Goal: Information Seeking & Learning: Learn about a topic

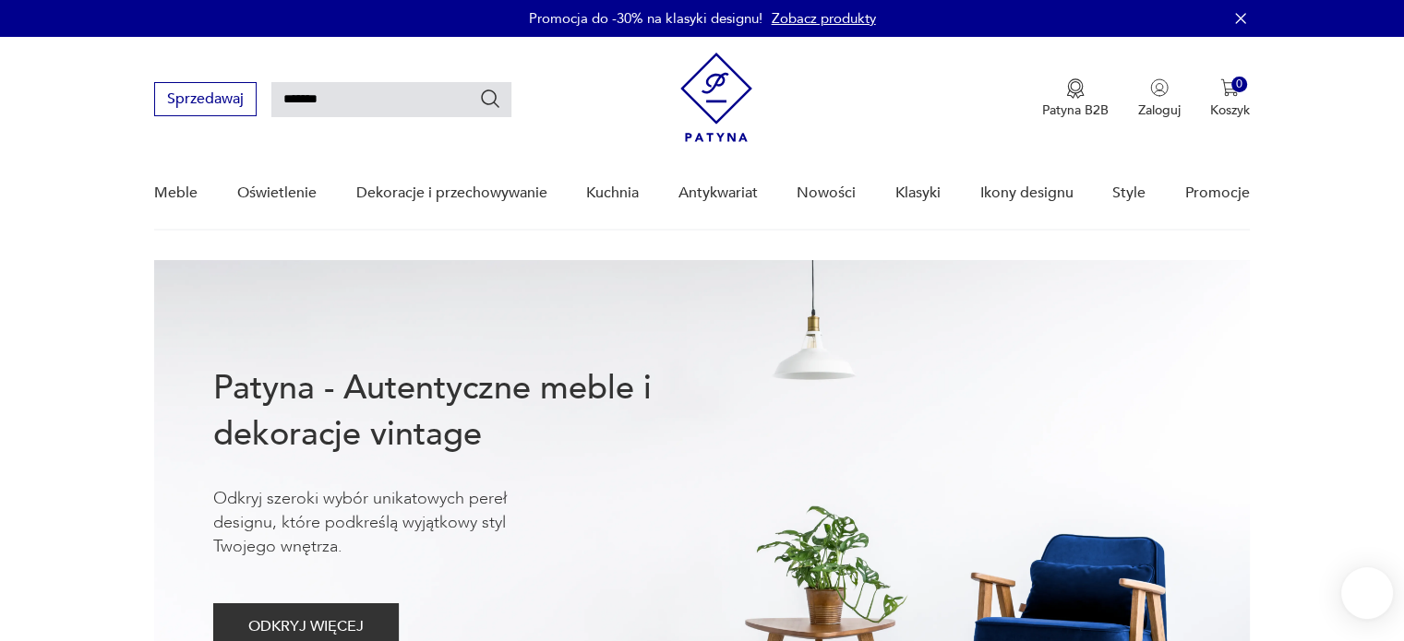
type input "*******"
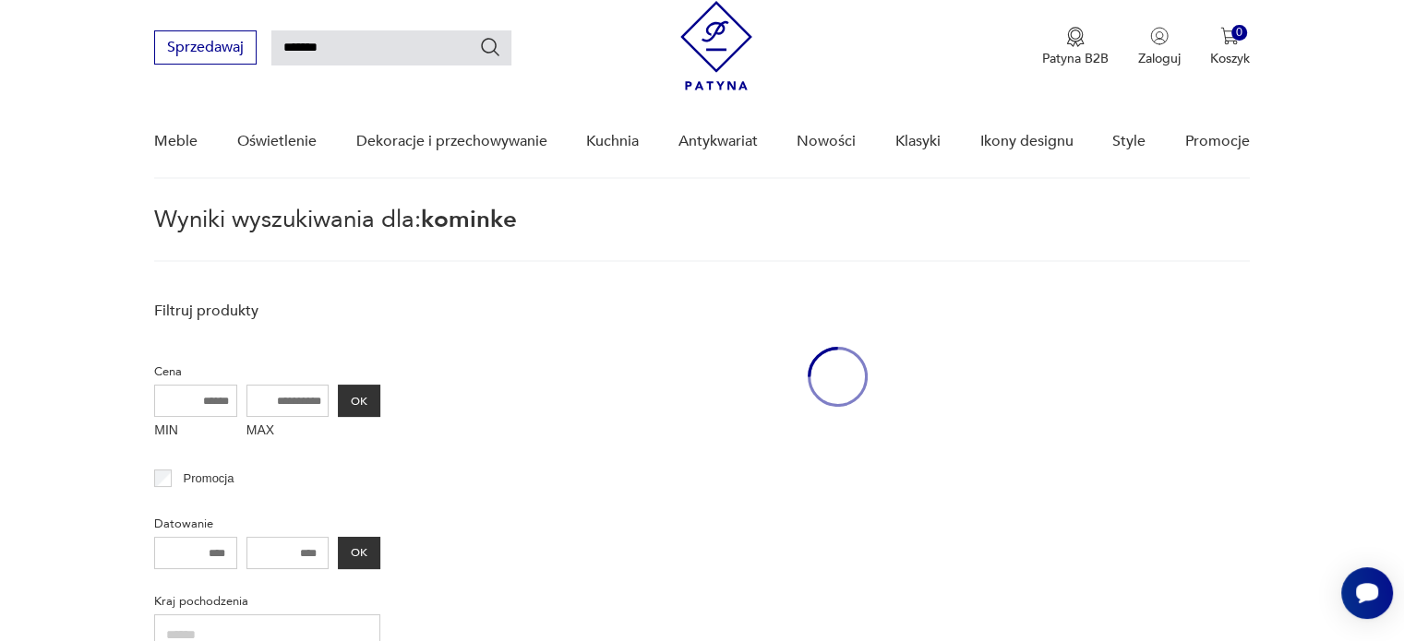
click at [382, 106] on link "Dekoracje i przechowywanie" at bounding box center [450, 141] width 191 height 71
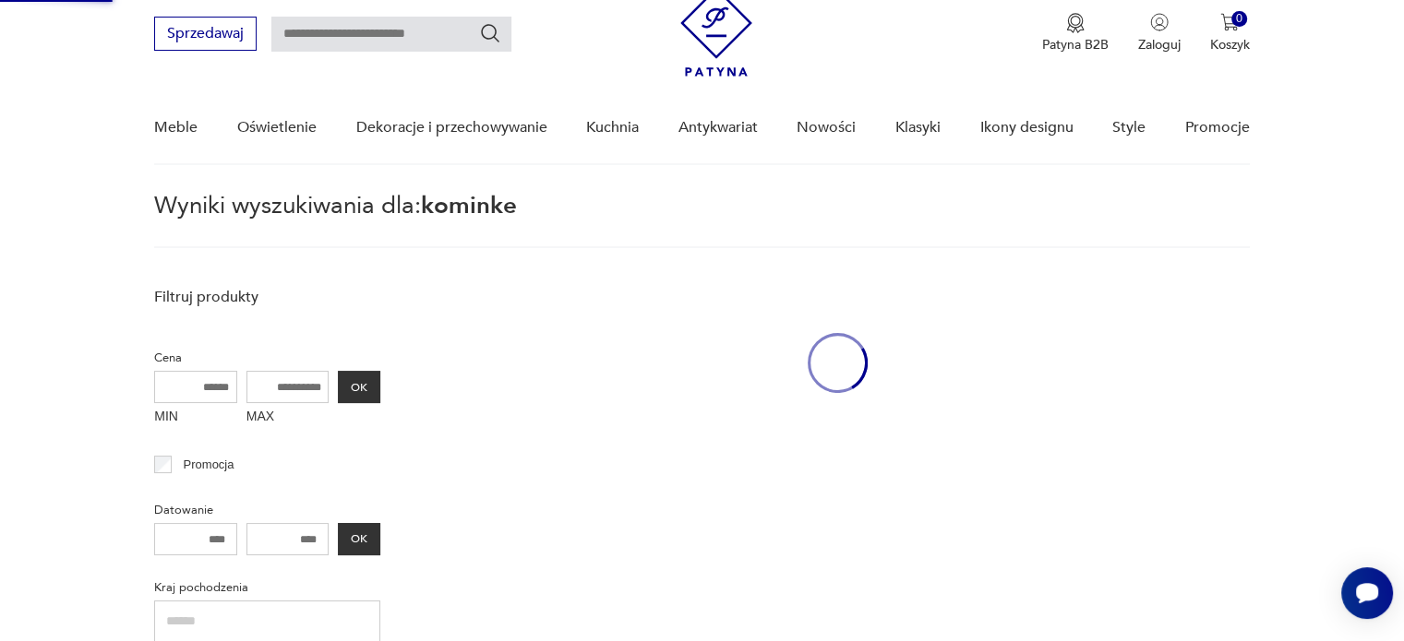
click at [360, 24] on input "text" at bounding box center [391, 34] width 240 height 35
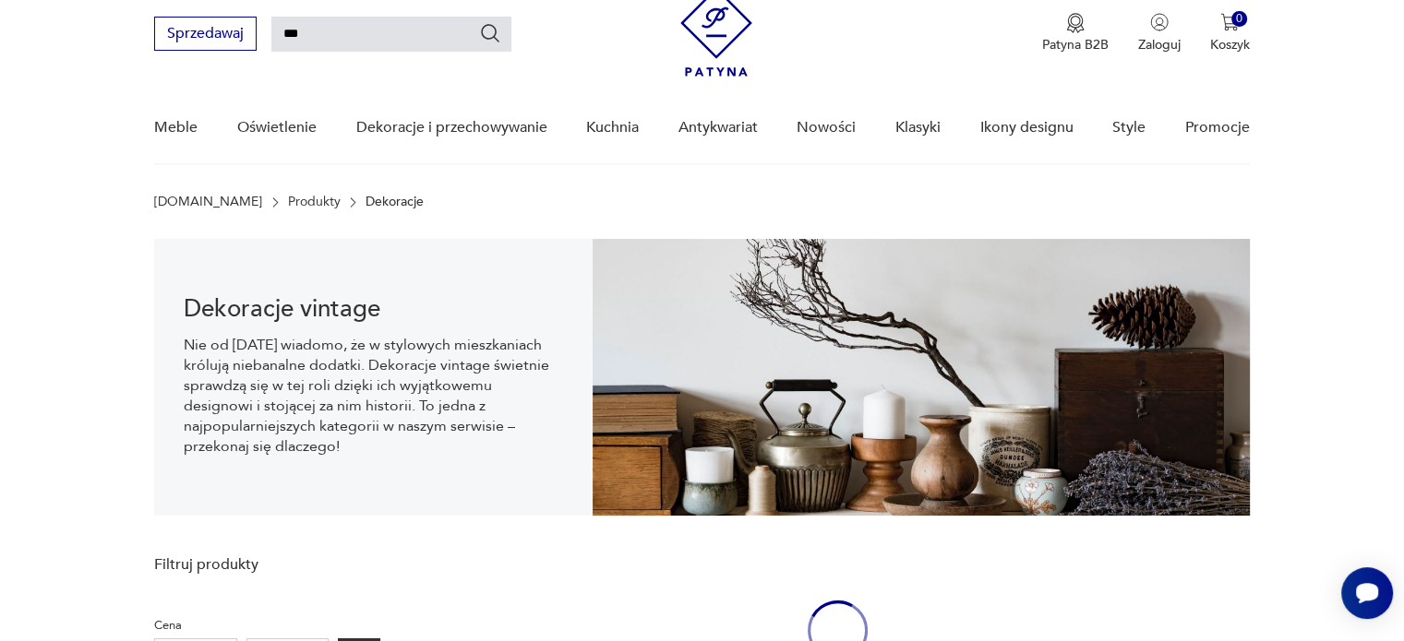
scroll to position [27, 0]
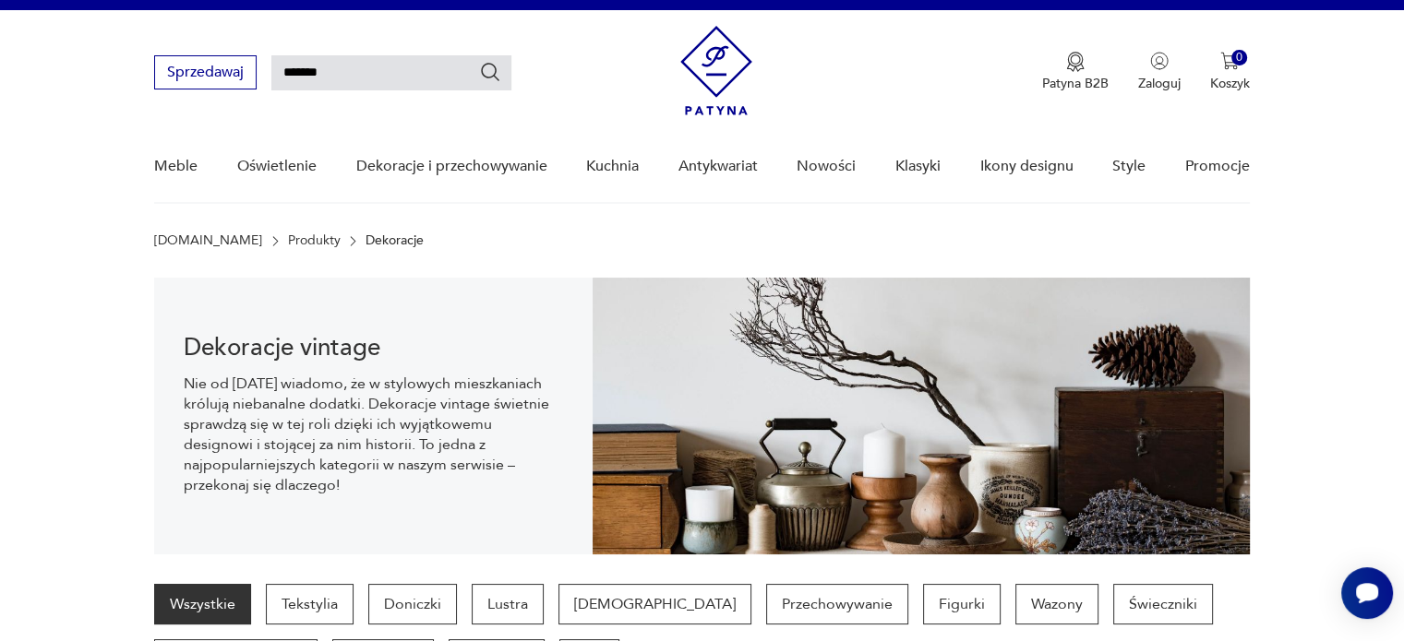
type input "*******"
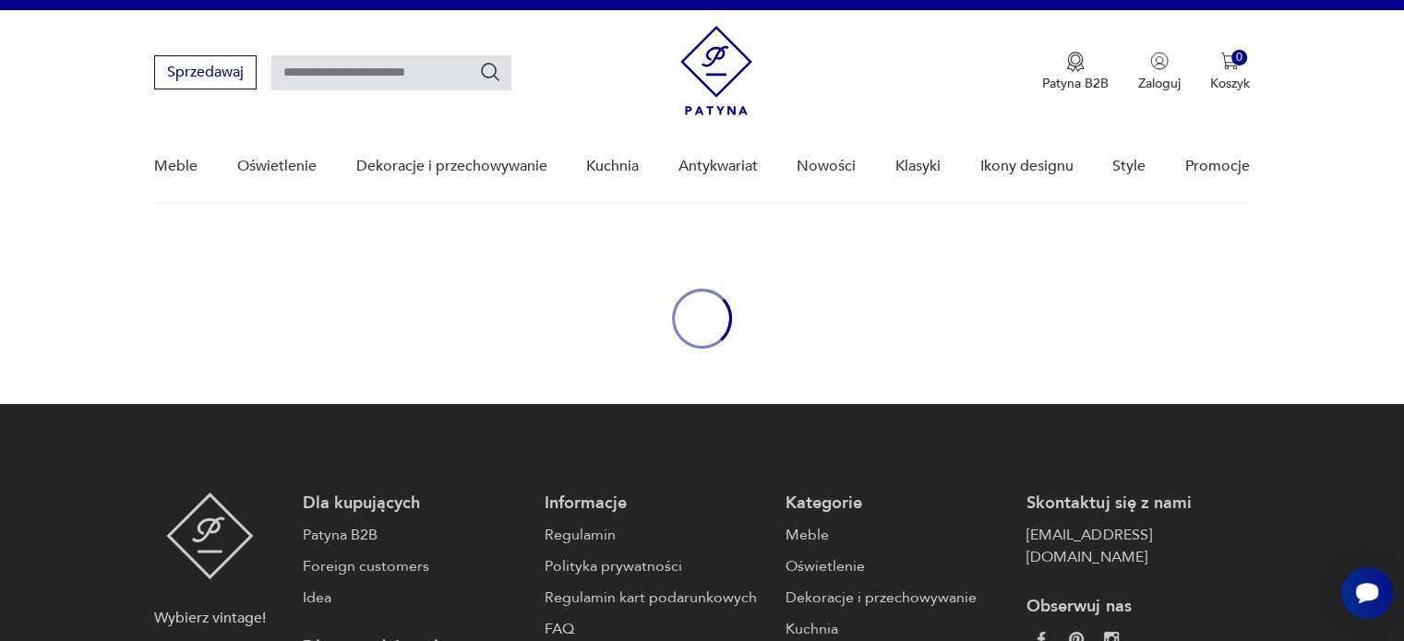
type input "*******"
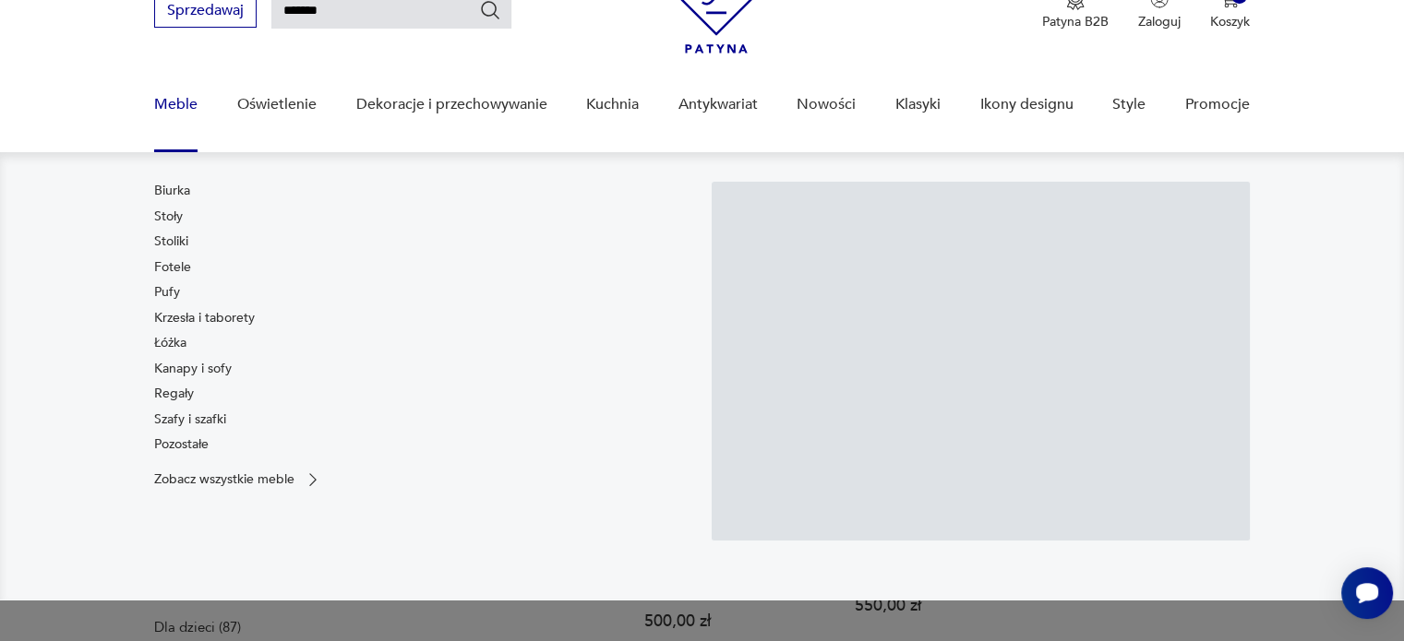
scroll to position [54, 0]
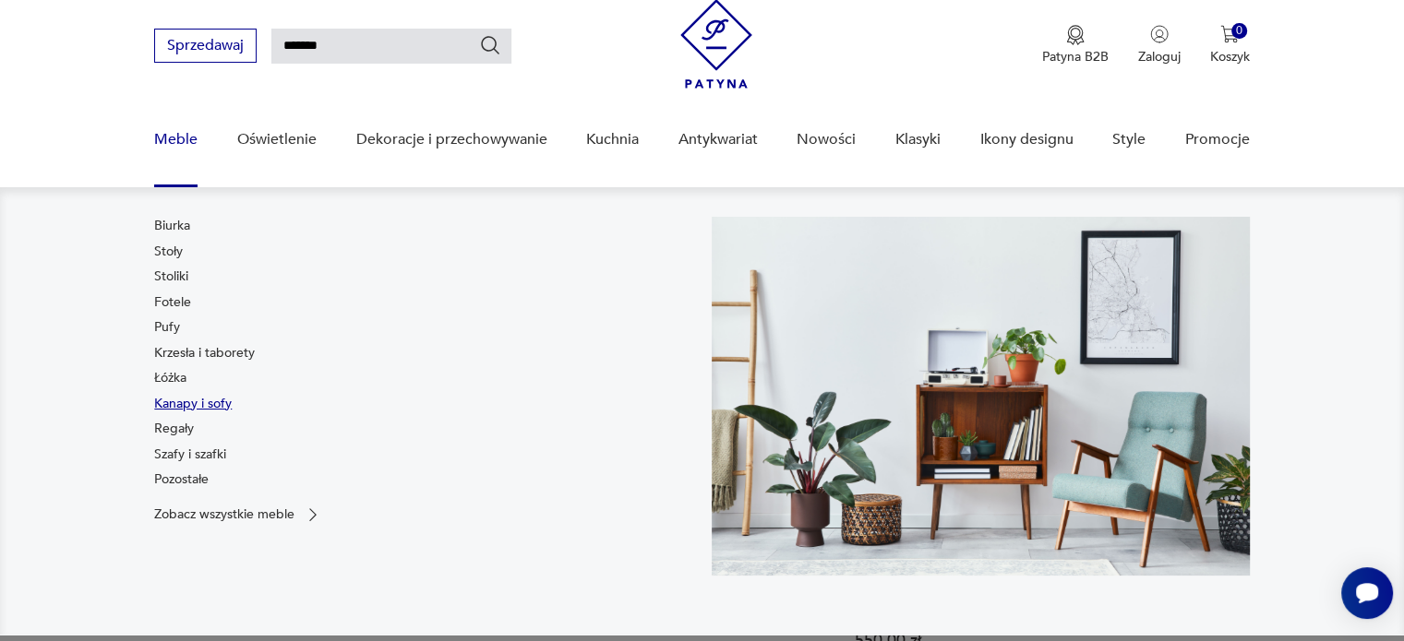
click at [210, 402] on link "Kanapy i sofy" at bounding box center [193, 404] width 78 height 18
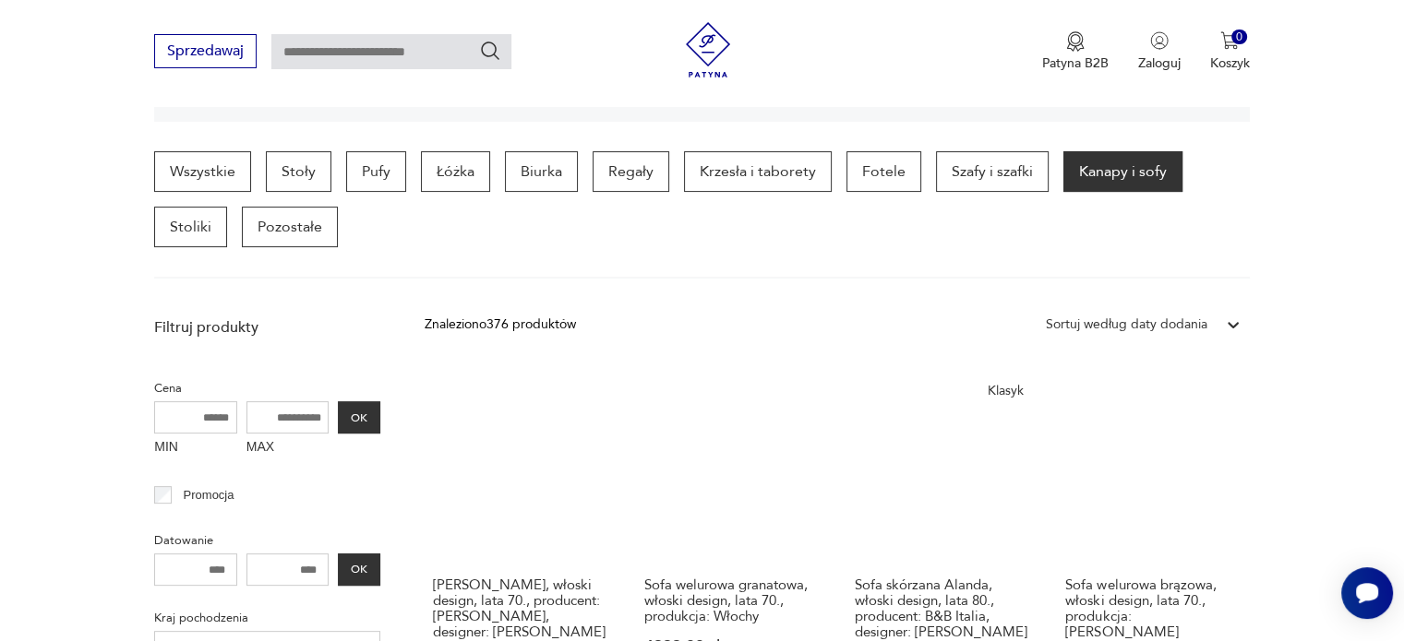
scroll to position [183, 0]
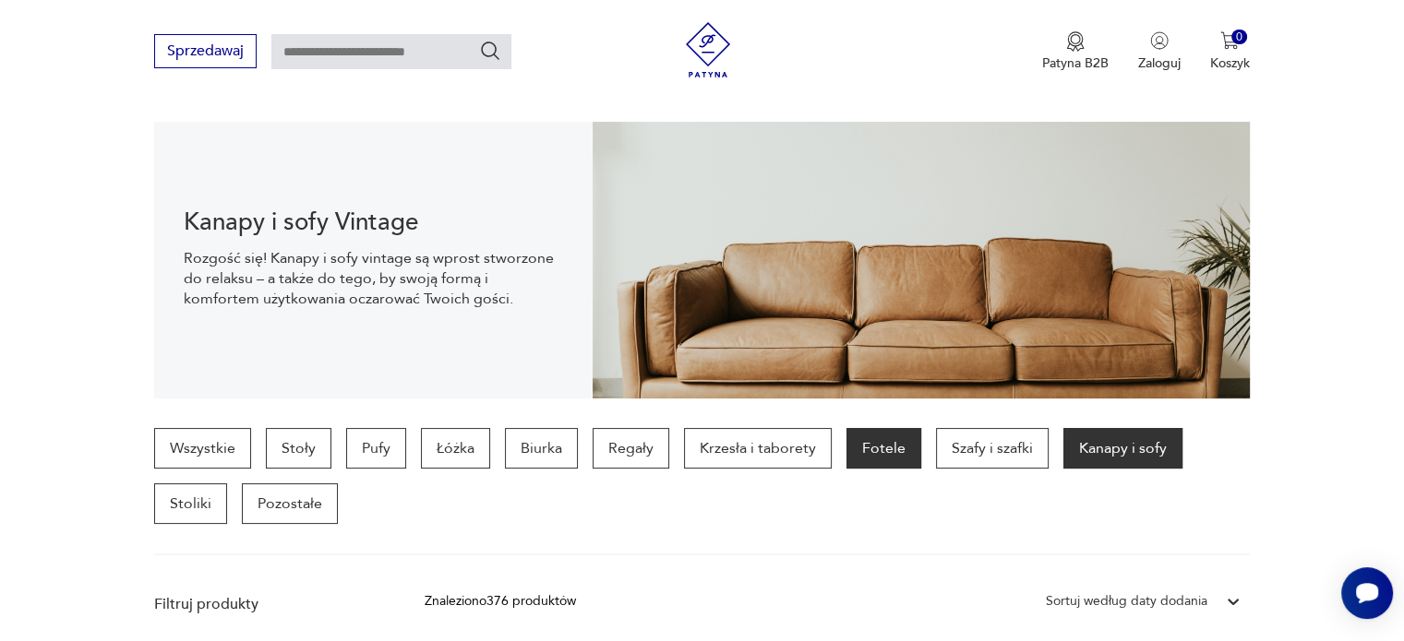
click at [847, 433] on p "Fotele" at bounding box center [883, 448] width 75 height 41
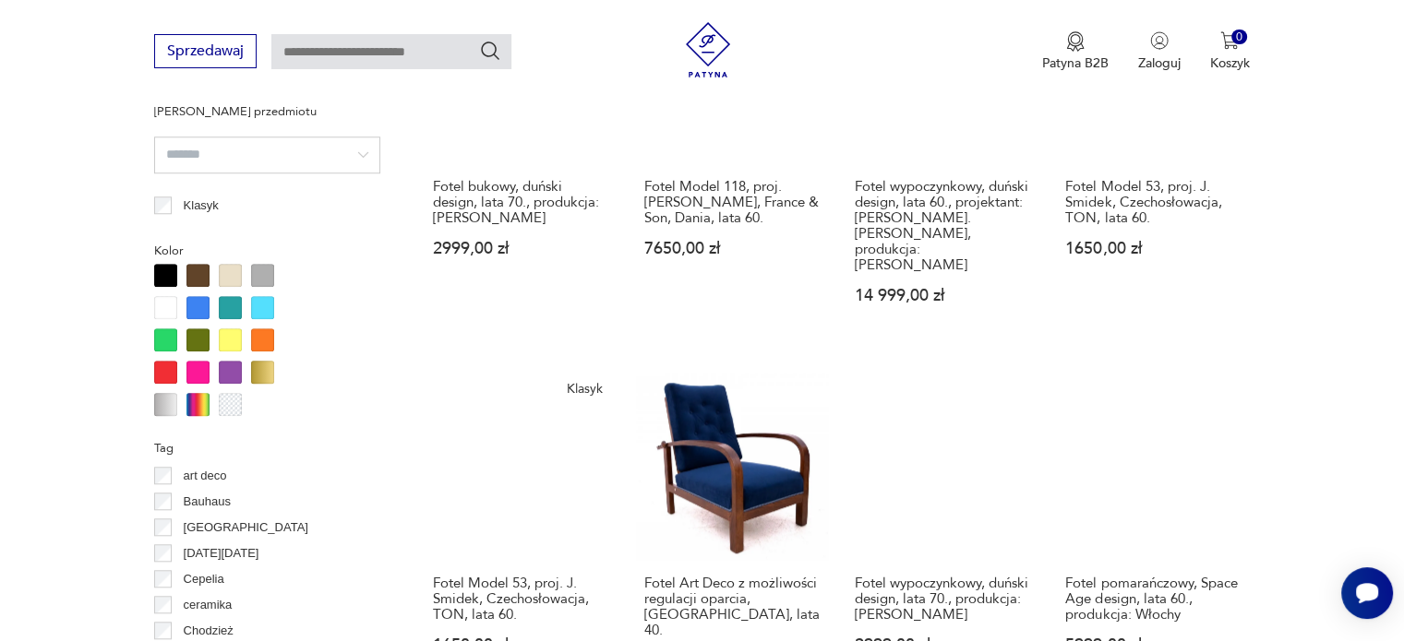
scroll to position [1874, 0]
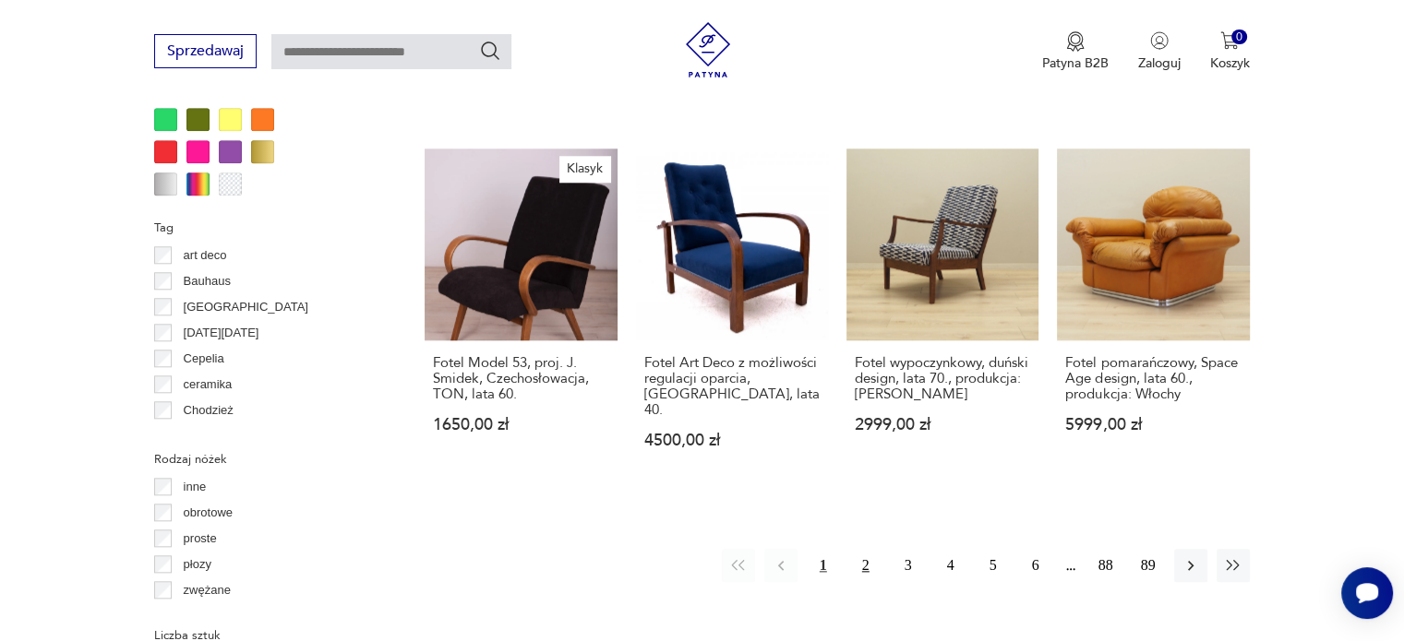
click at [862, 549] on button "2" at bounding box center [865, 565] width 33 height 33
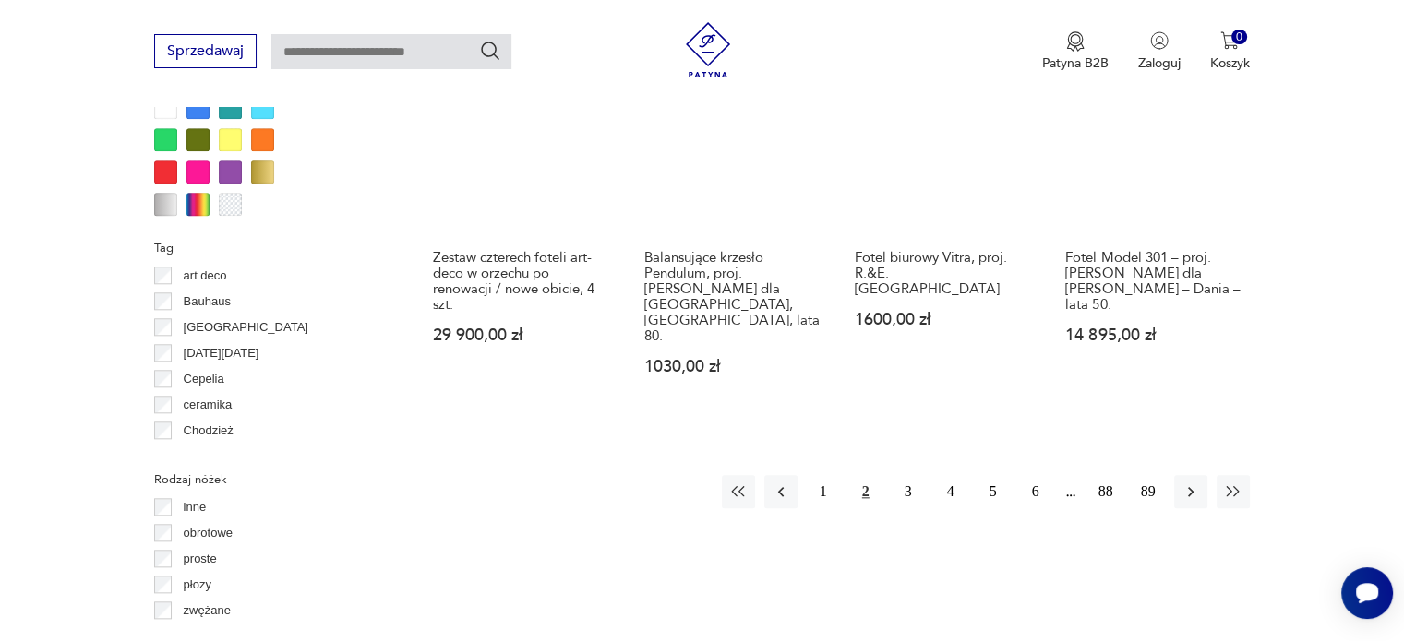
scroll to position [2058, 0]
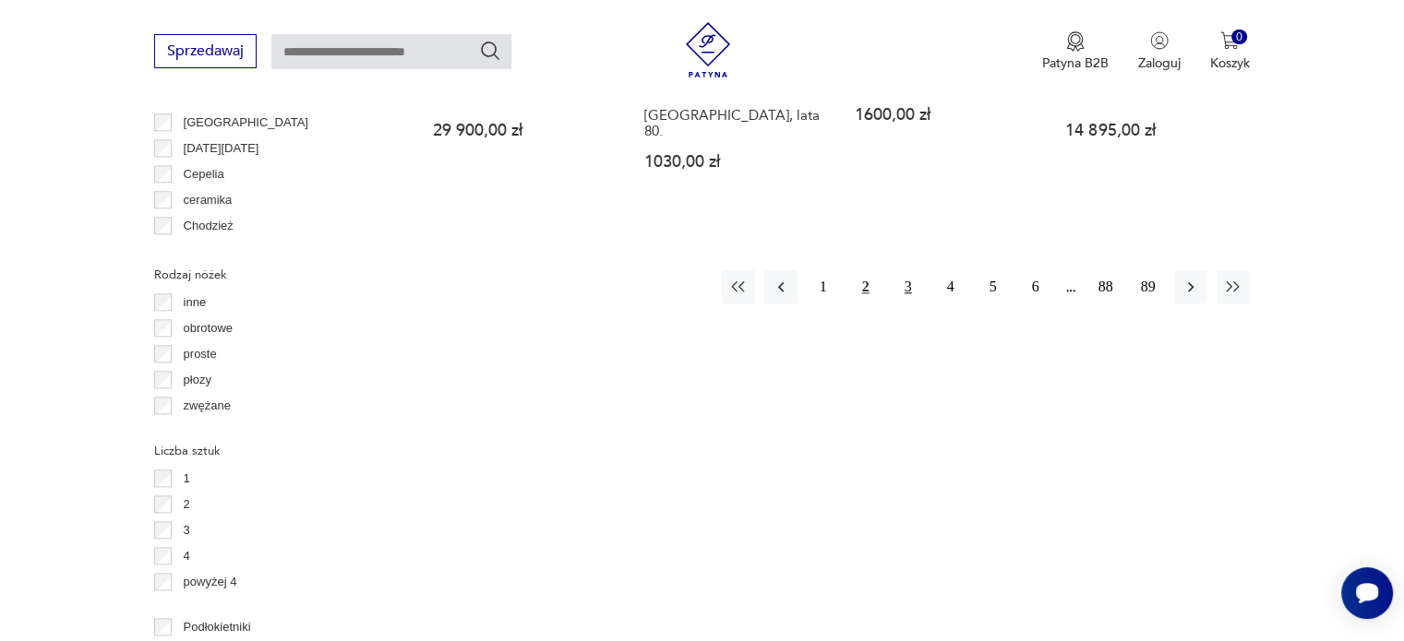
click at [907, 270] on button "3" at bounding box center [908, 286] width 33 height 33
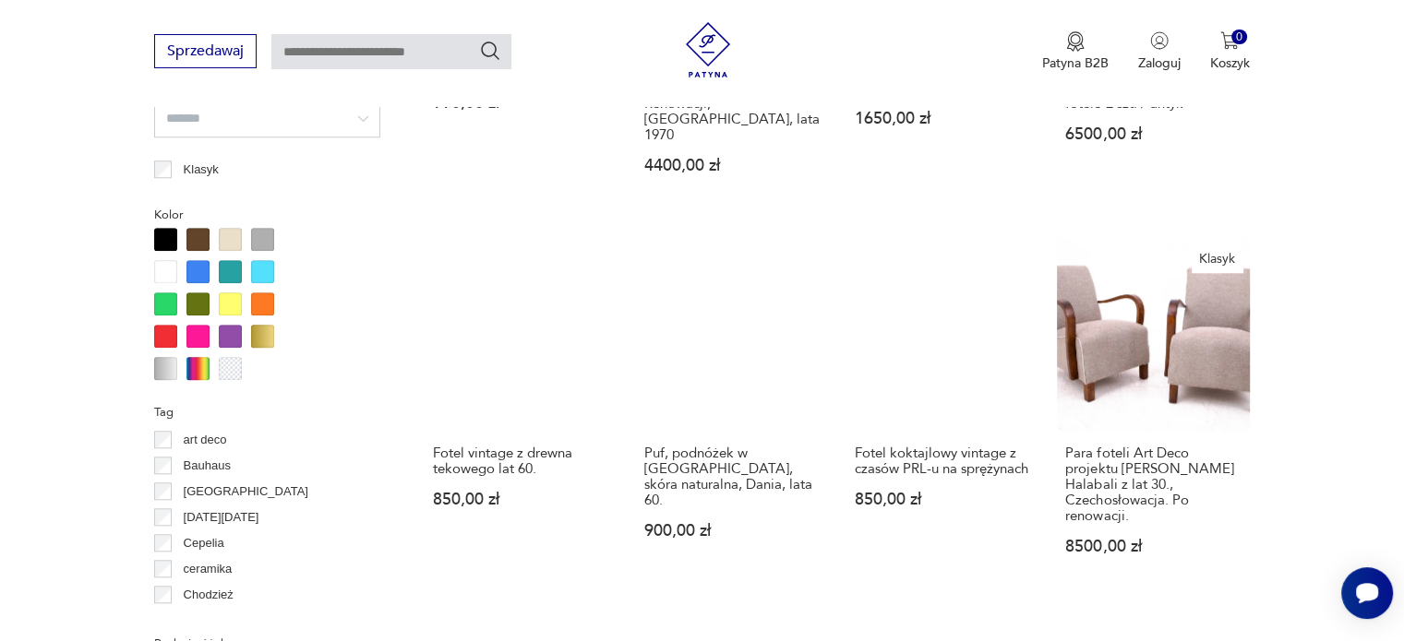
scroll to position [1781, 0]
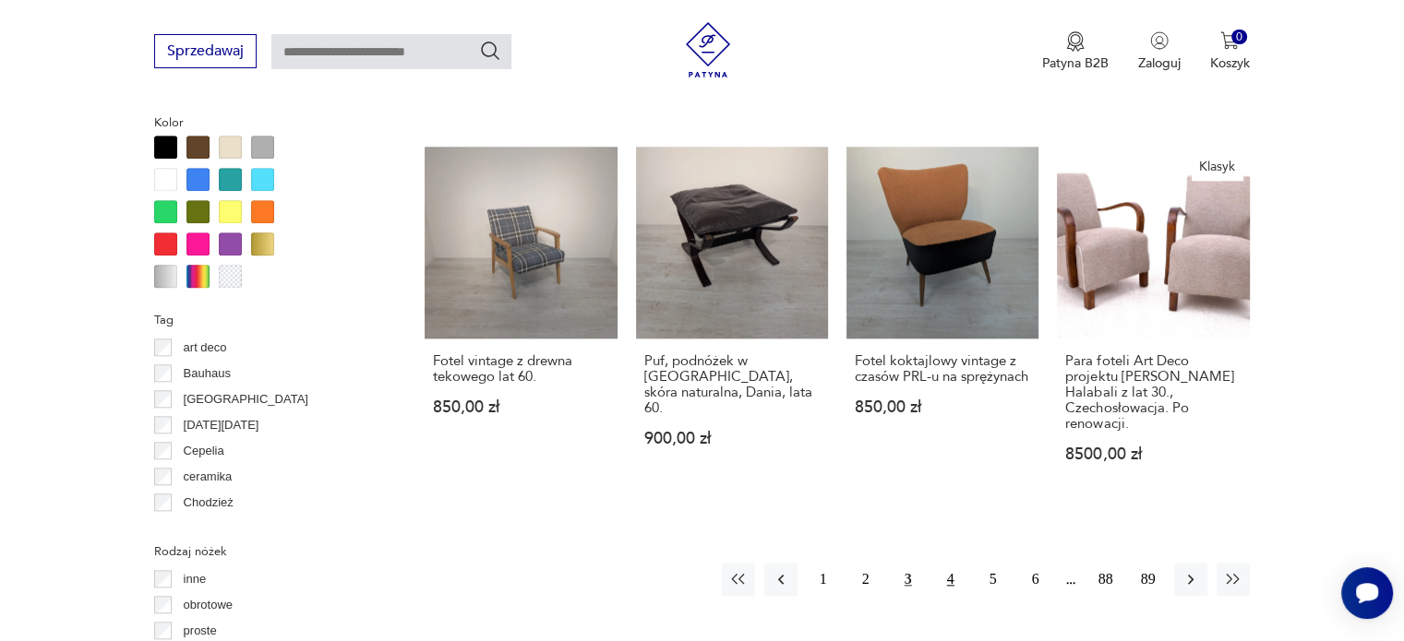
click at [943, 563] on button "4" at bounding box center [950, 579] width 33 height 33
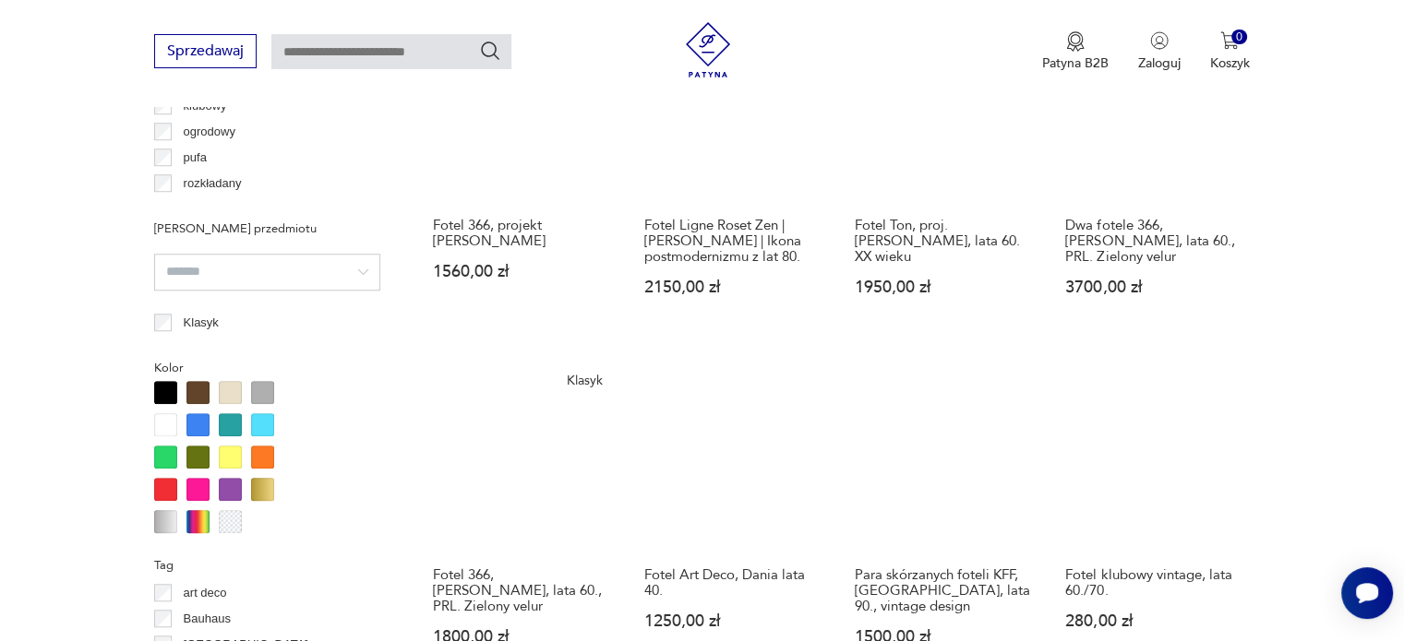
scroll to position [1689, 0]
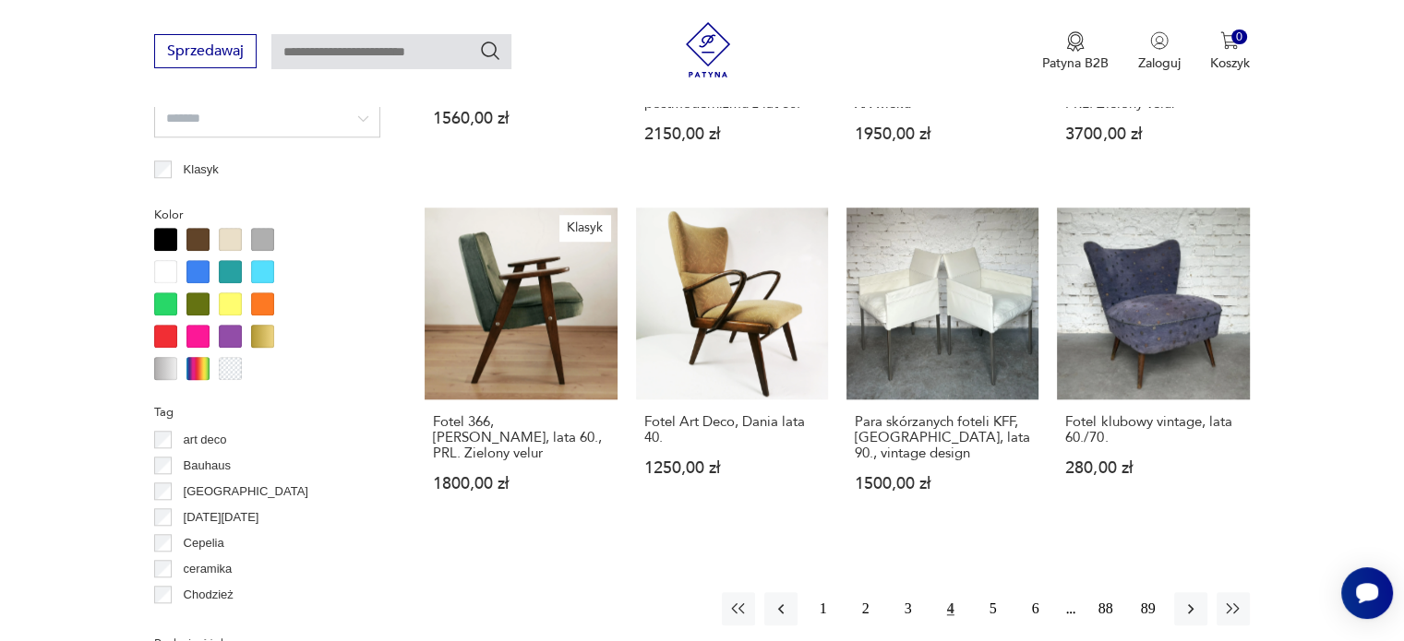
click at [166, 299] on div at bounding box center [165, 304] width 23 height 23
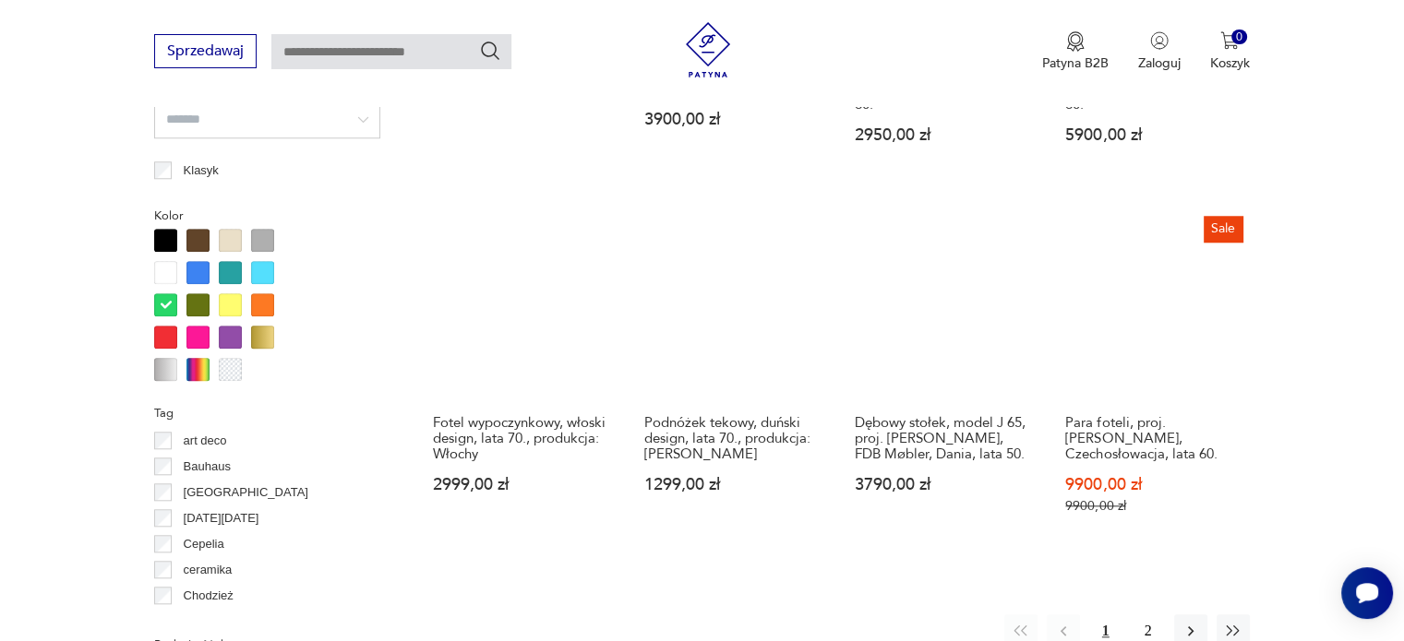
scroll to position [1689, 0]
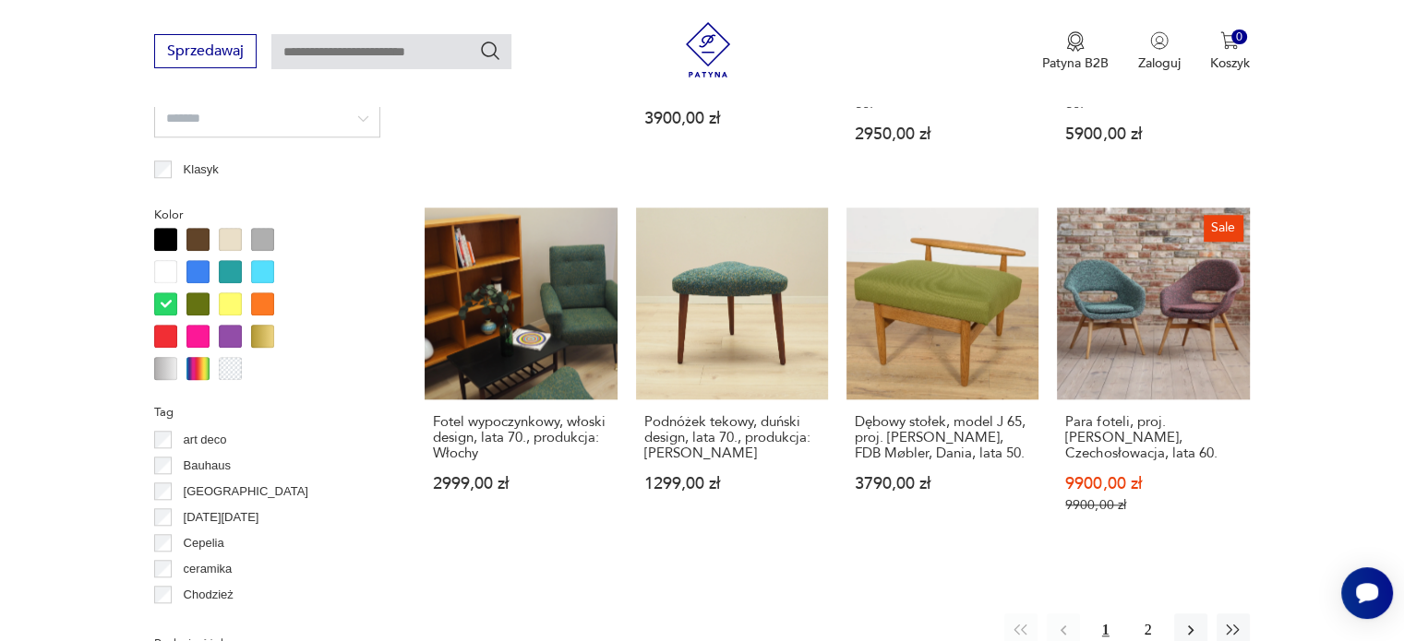
click at [191, 303] on div at bounding box center [197, 304] width 23 height 23
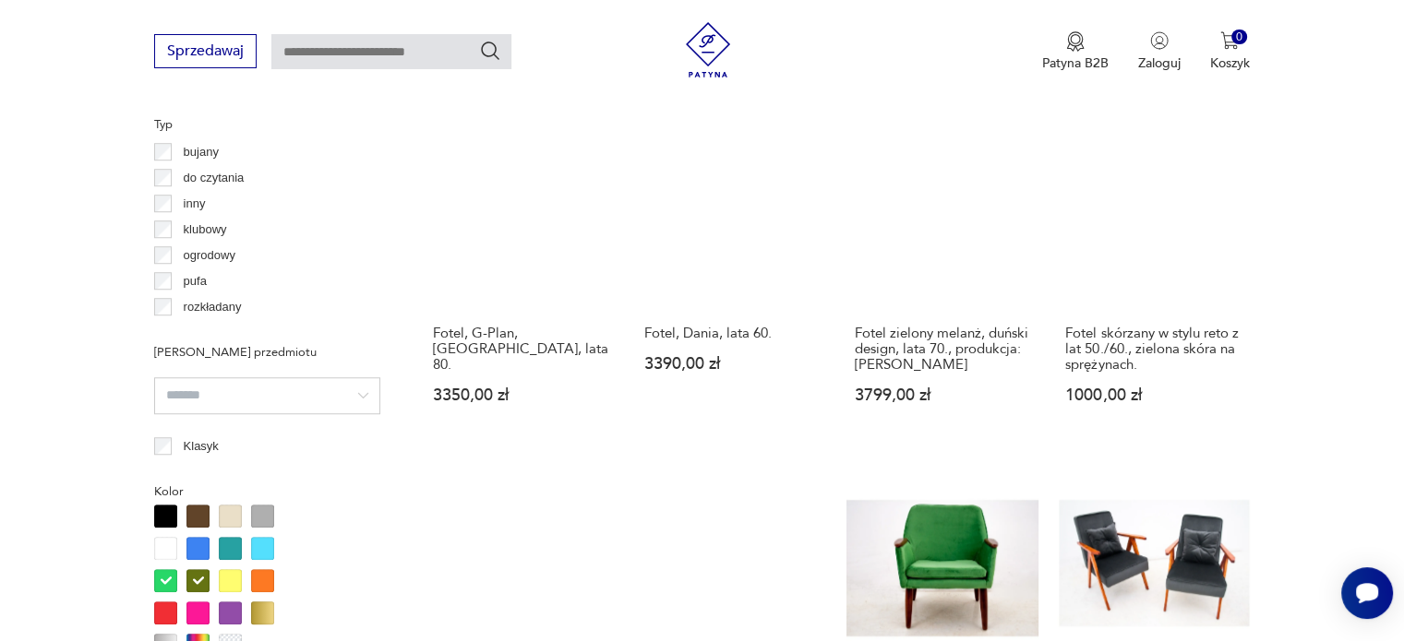
scroll to position [1597, 0]
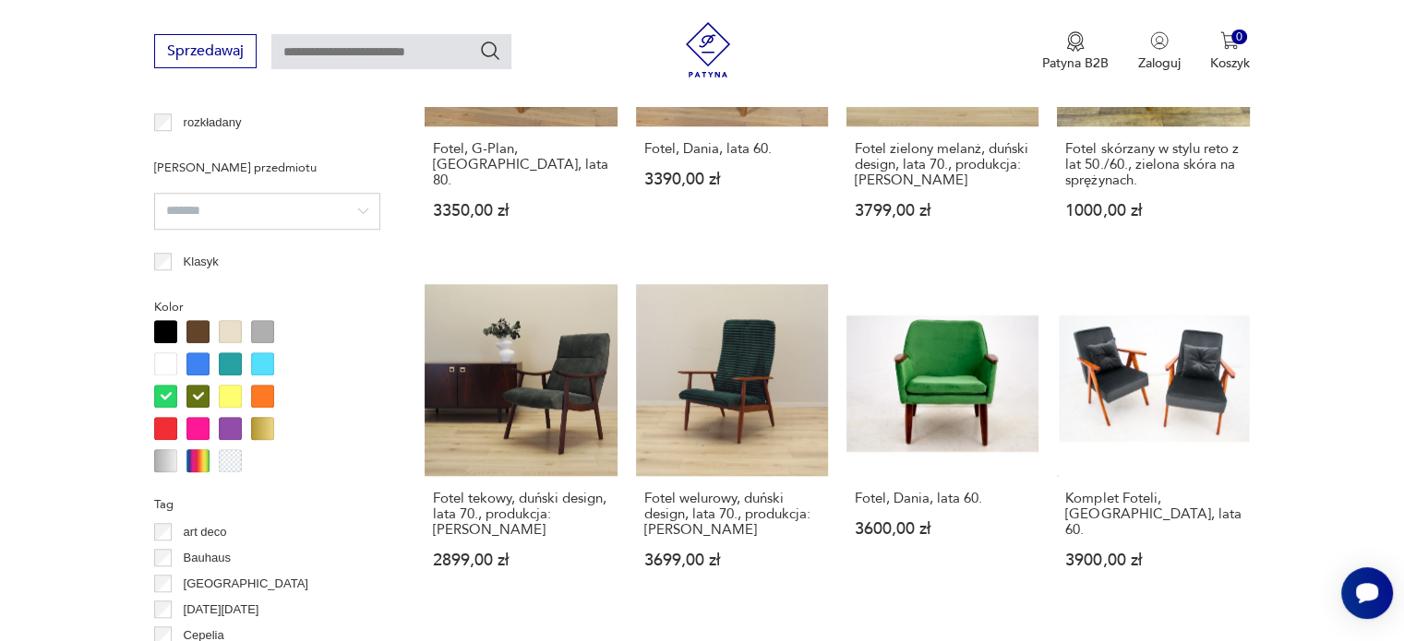
click at [230, 398] on div at bounding box center [230, 396] width 23 height 23
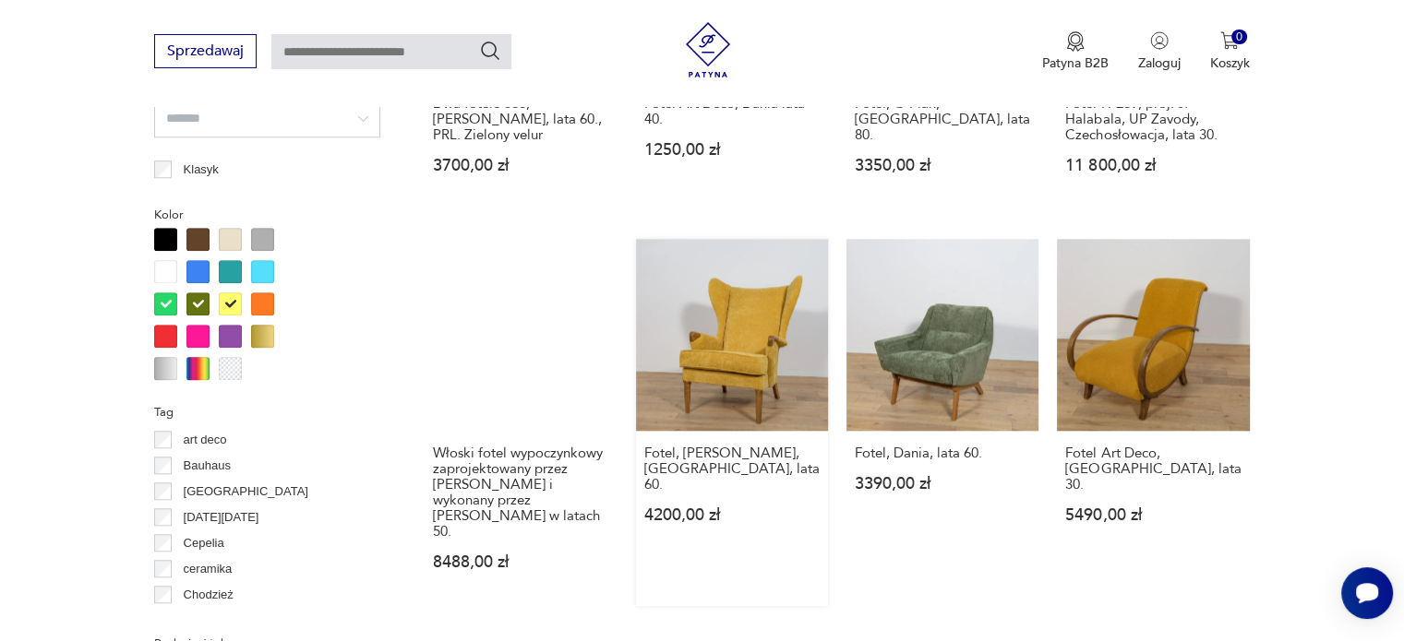
scroll to position [1966, 0]
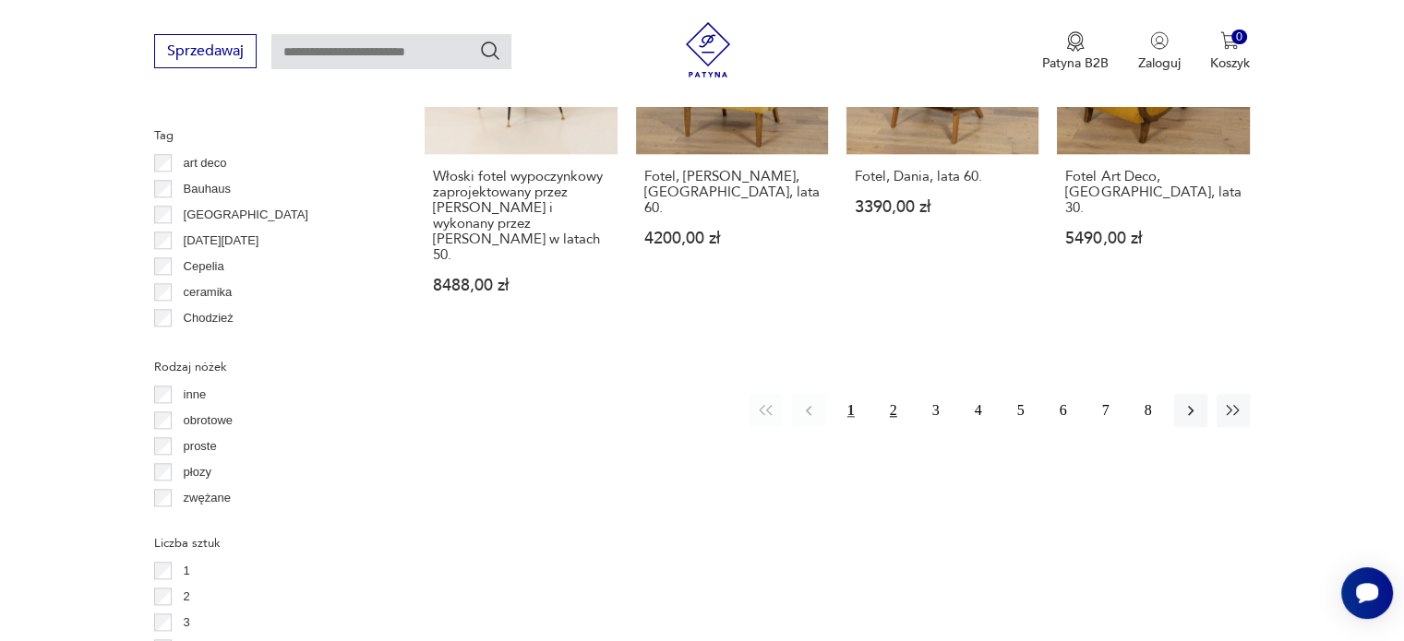
click at [889, 394] on button "2" at bounding box center [893, 410] width 33 height 33
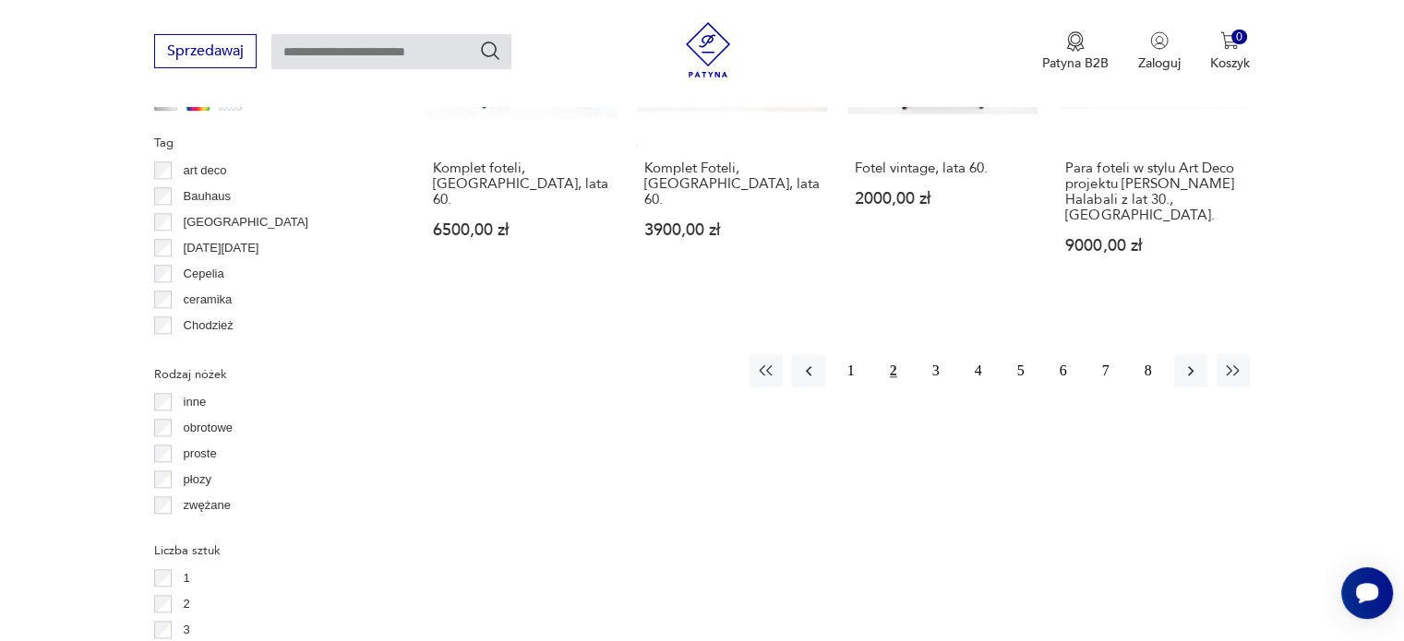
scroll to position [2058, 0]
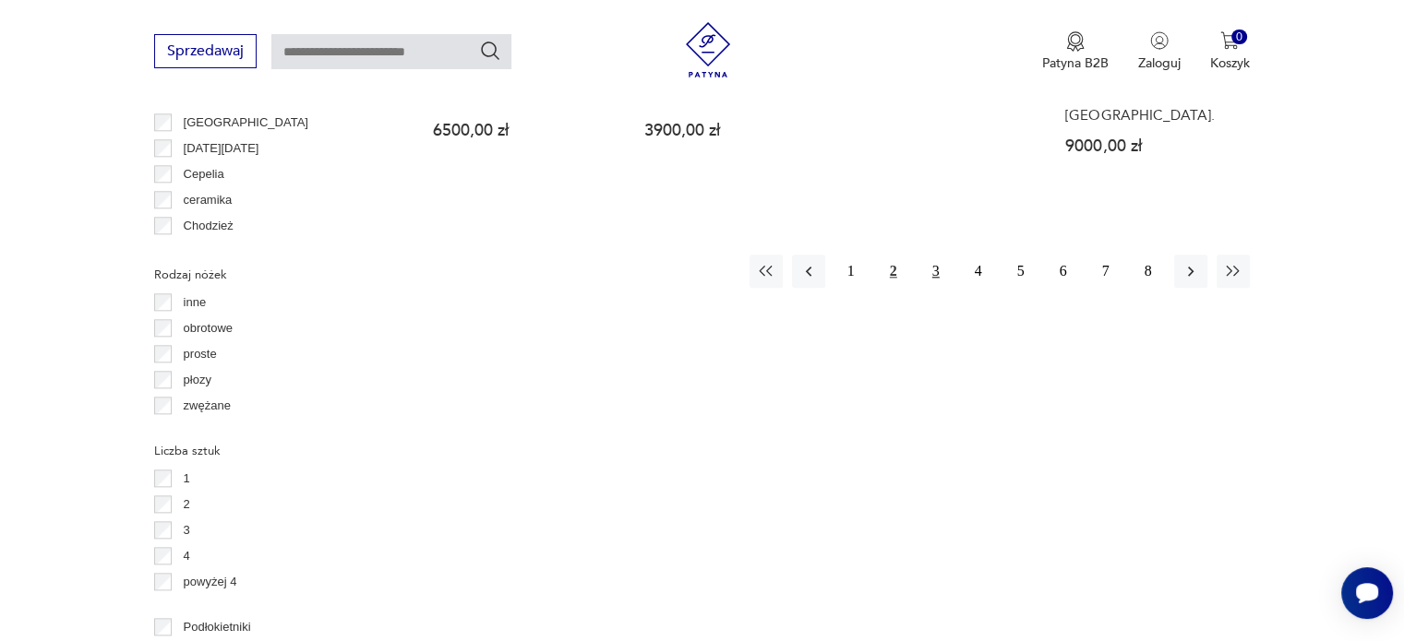
click at [940, 255] on button "3" at bounding box center [935, 271] width 33 height 33
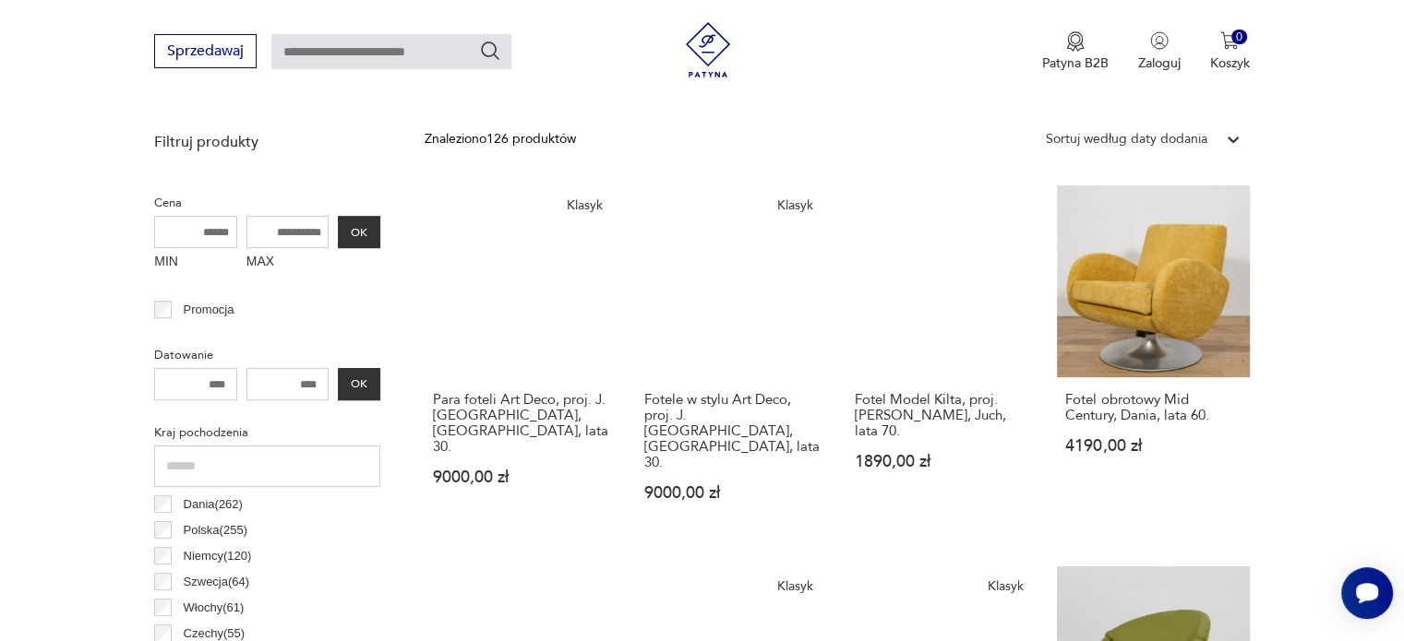
scroll to position [489, 0]
